Goal: Information Seeking & Learning: Learn about a topic

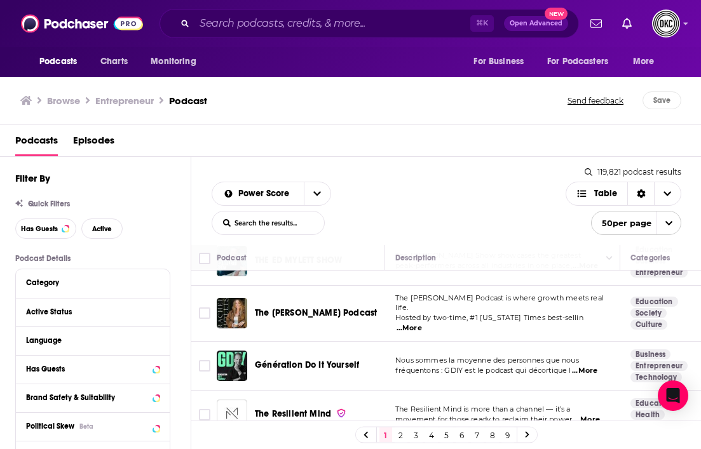
scroll to position [1073, 0]
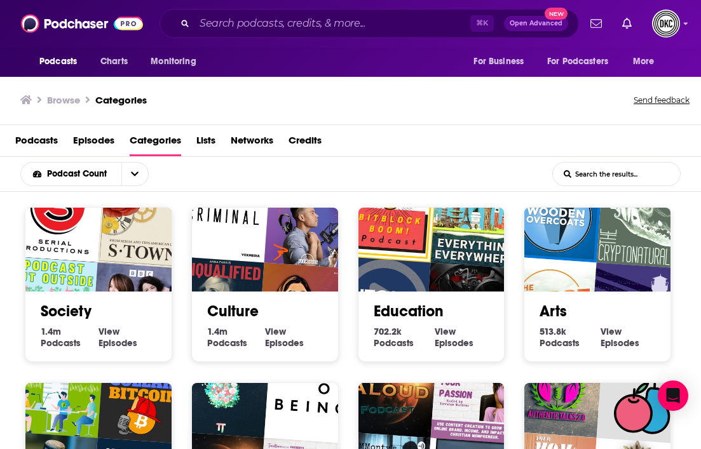
scroll to position [1970, 0]
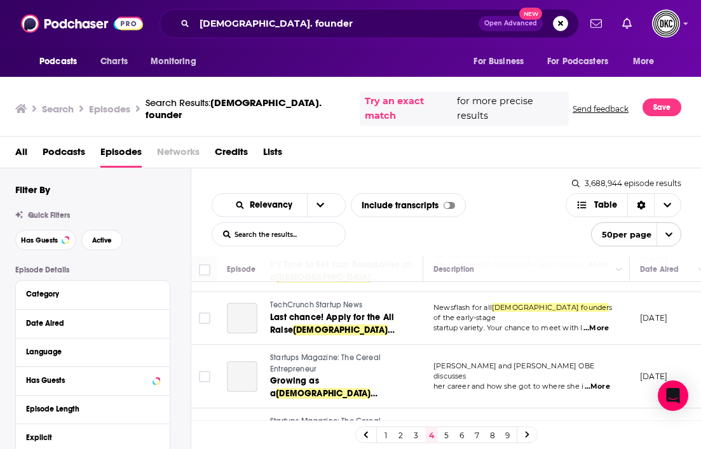
scroll to position [2332, 0]
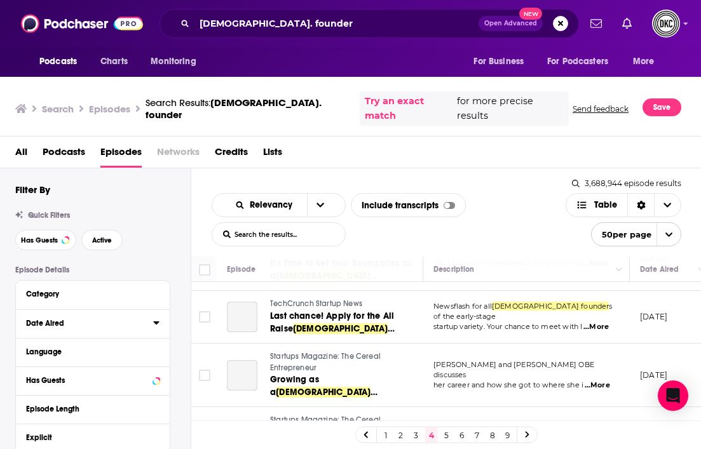
click at [100, 319] on div "Date Aired" at bounding box center [85, 323] width 119 height 9
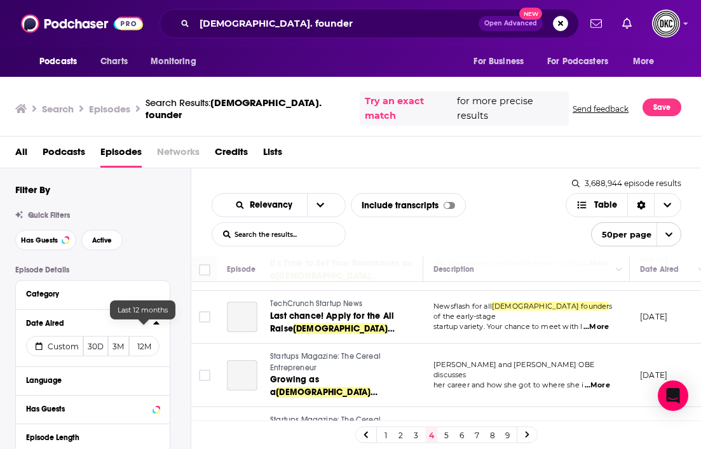
click at [139, 336] on button "12M" at bounding box center [144, 346] width 31 height 20
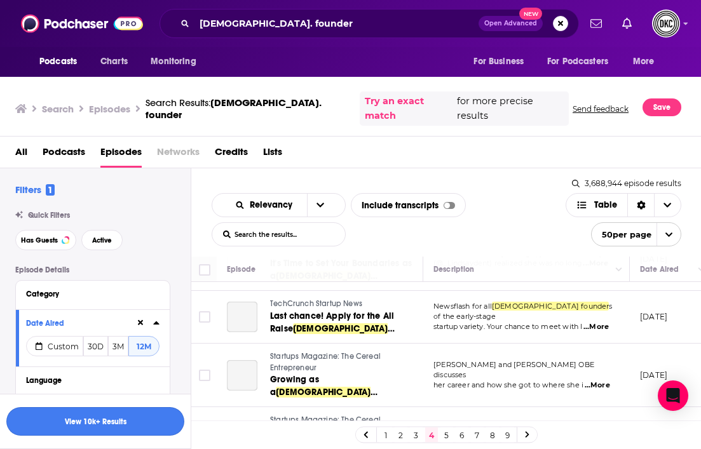
click at [108, 416] on button "View 10k+ Results" at bounding box center [95, 422] width 178 height 29
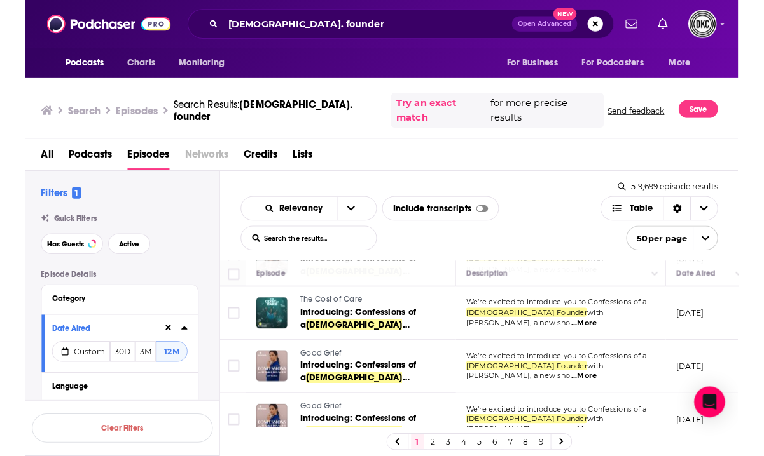
scroll to position [1371, 0]
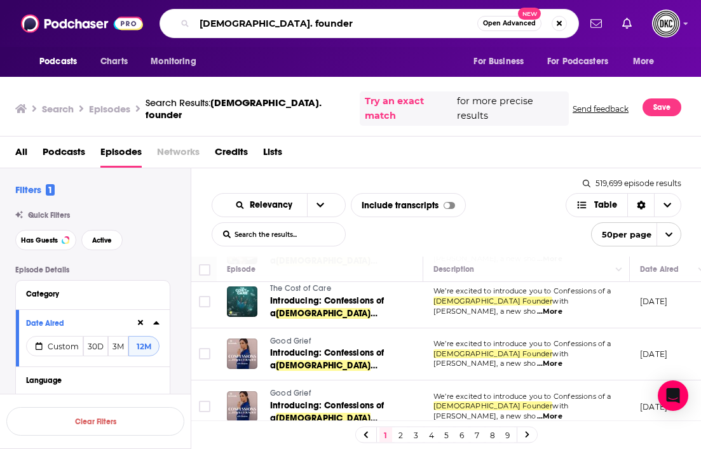
drag, startPoint x: 292, startPoint y: 29, endPoint x: 191, endPoint y: 24, distance: 101.2
click at [191, 24] on div "female. founder Open Advanced New" at bounding box center [370, 23] width 420 height 29
type input "leadership"
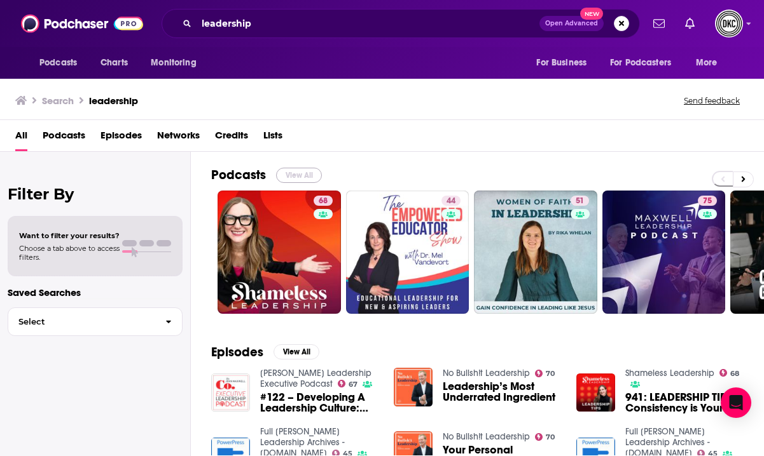
click at [306, 175] on button "View All" at bounding box center [299, 175] width 46 height 15
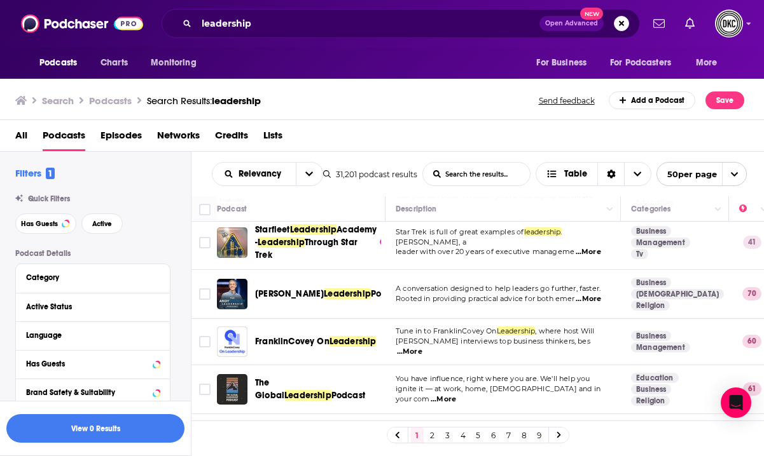
scroll to position [545, 0]
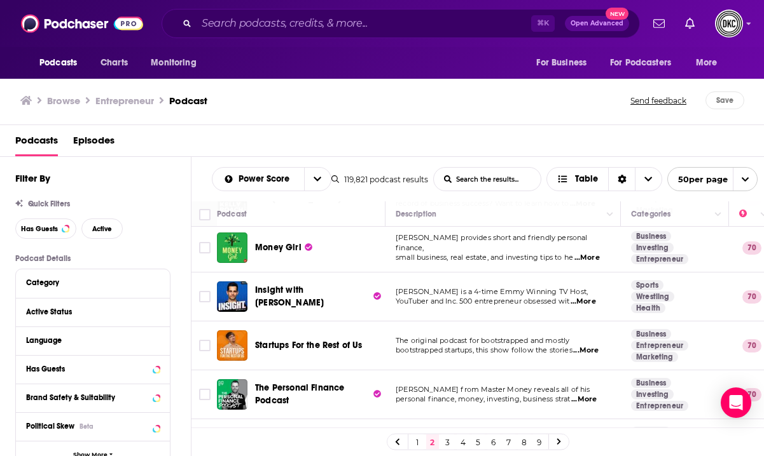
scroll to position [2230, 0]
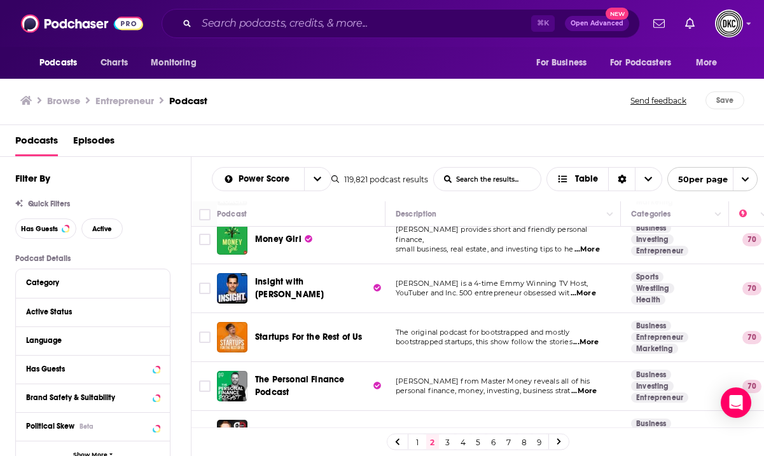
click at [446, 441] on link "3" at bounding box center [447, 442] width 13 height 15
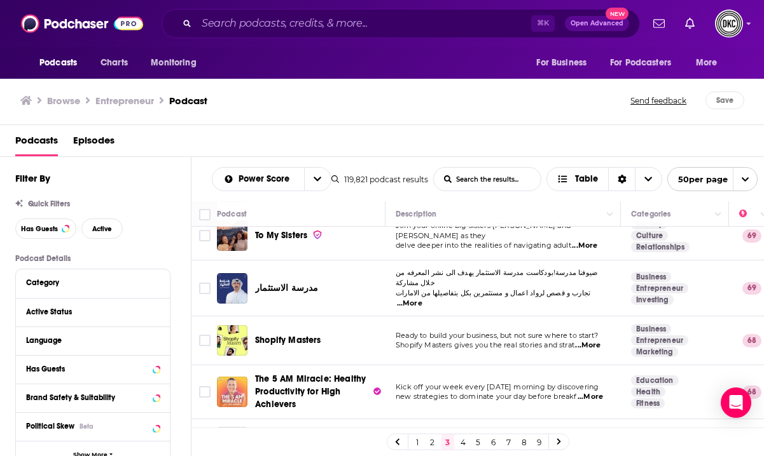
scroll to position [1270, 0]
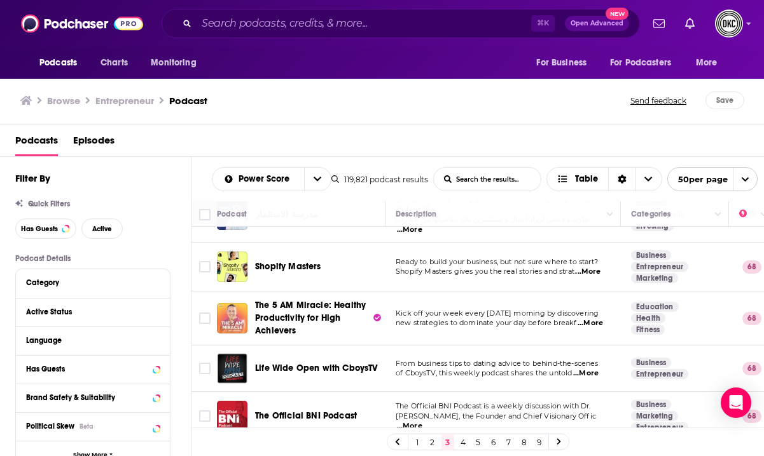
click at [462, 442] on link "4" at bounding box center [462, 442] width 13 height 15
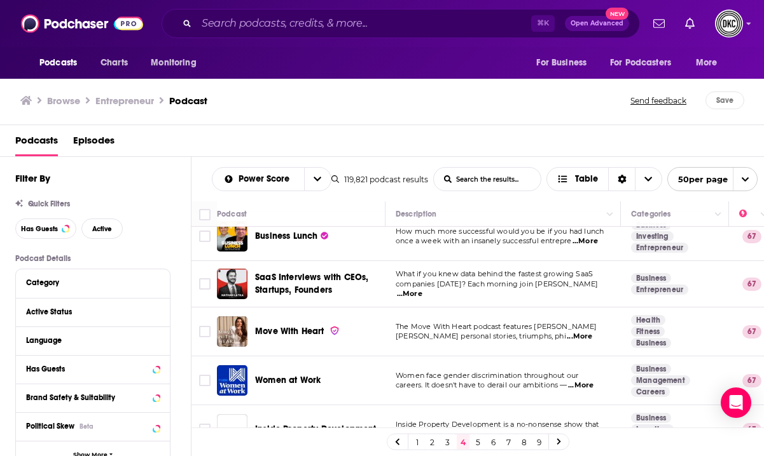
scroll to position [170, 0]
click at [322, 185] on button "open menu" at bounding box center [317, 179] width 27 height 23
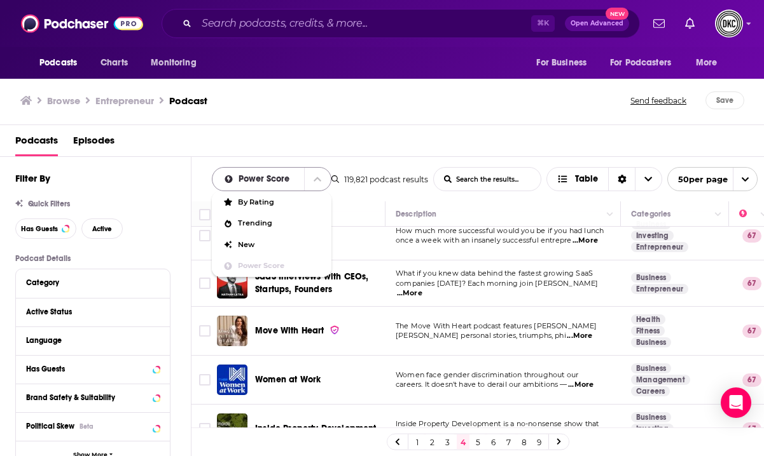
click at [319, 183] on icon "close menu" at bounding box center [317, 179] width 8 height 9
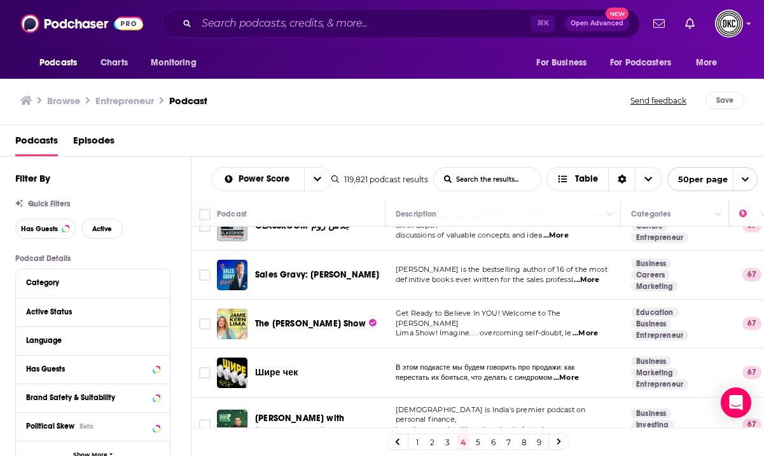
scroll to position [665, 0]
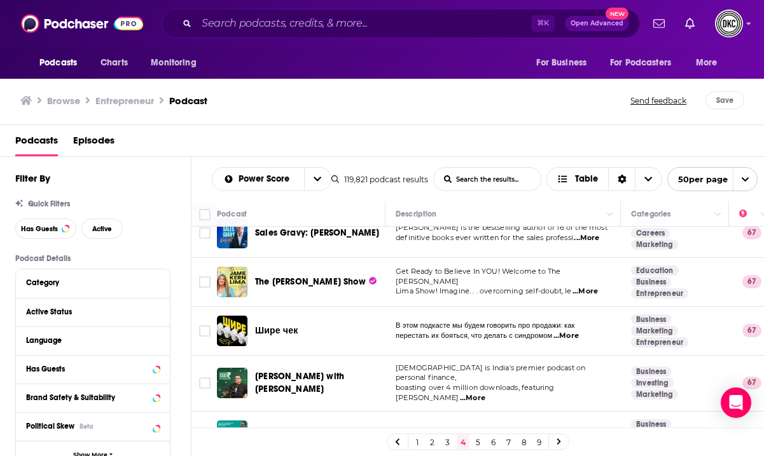
click at [589, 287] on span "...More" at bounding box center [584, 292] width 25 height 10
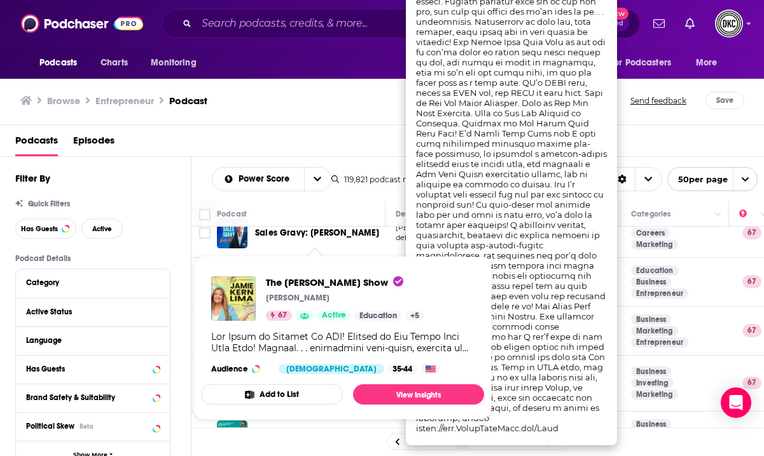
click at [359, 270] on div "The Jamie Kern Lima Show Jamie Kern Lima 67 Active Education + 5 Audience Femal…" at bounding box center [342, 325] width 283 height 118
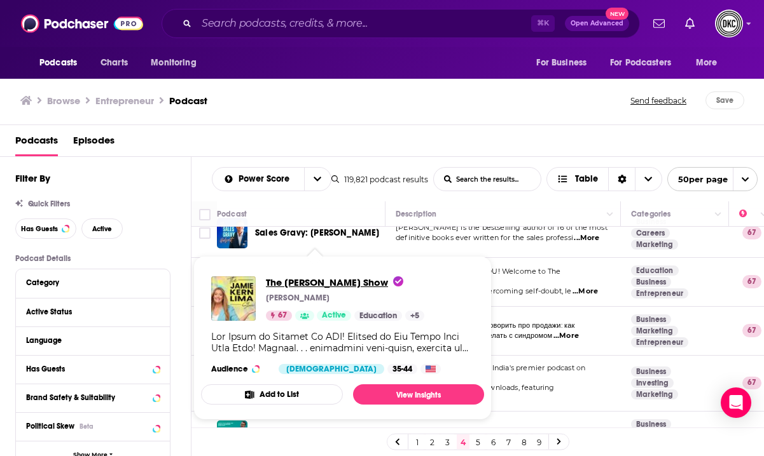
click at [346, 282] on span "The [PERSON_NAME] Show" at bounding box center [334, 283] width 137 height 12
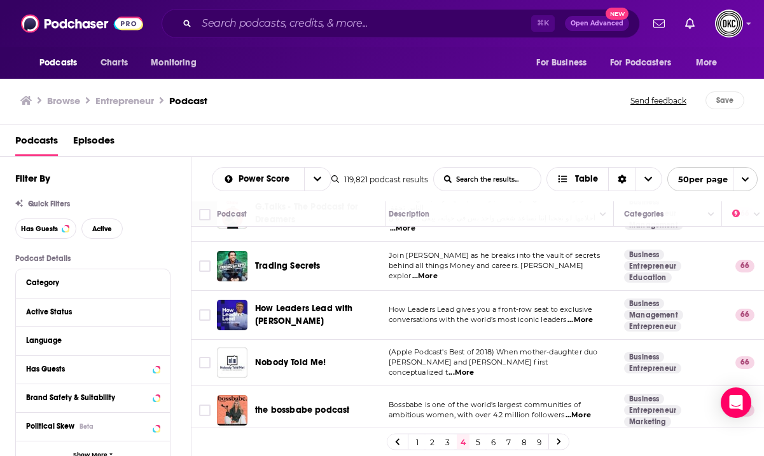
scroll to position [1432, 0]
